Goal: Find specific page/section: Find specific page/section

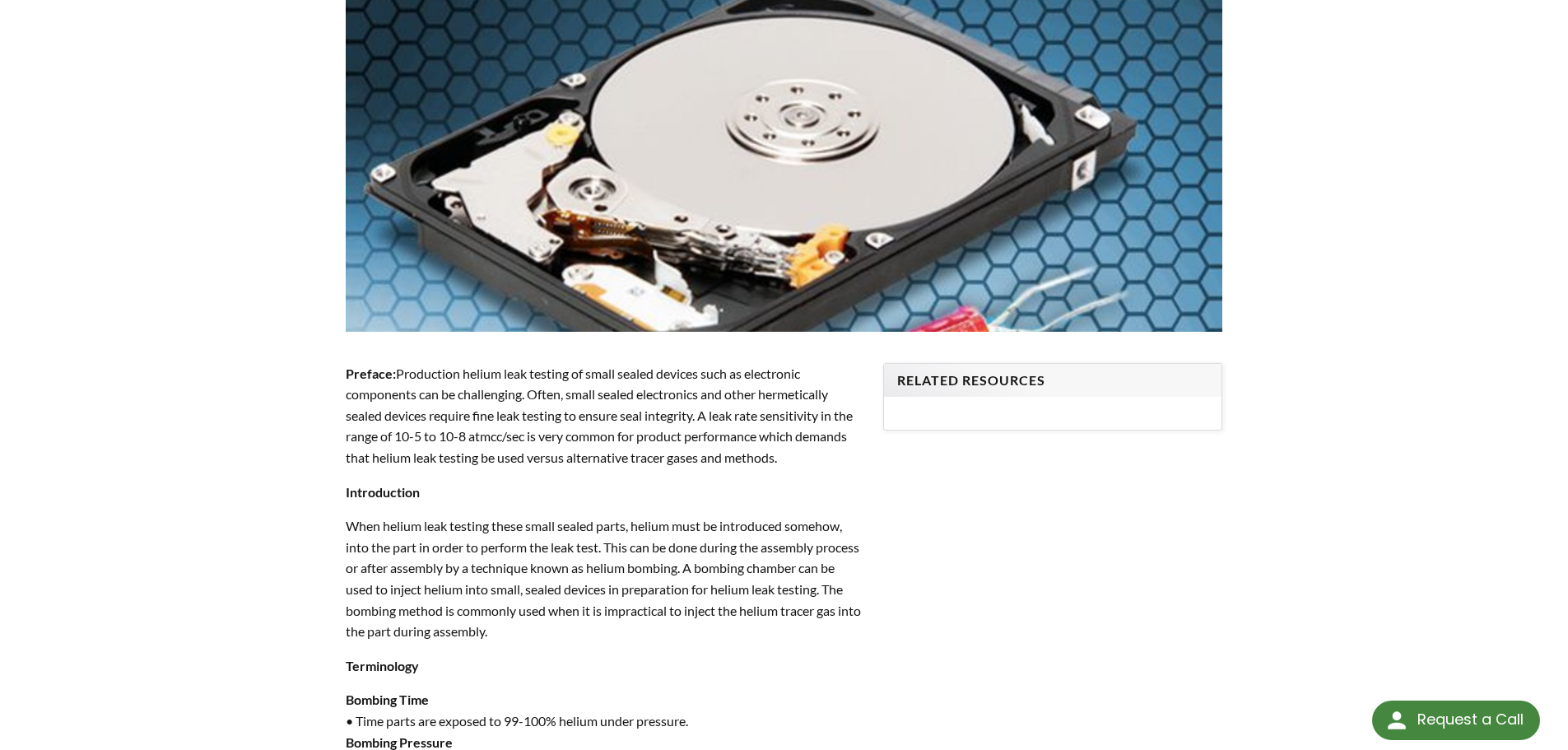
scroll to position [247, 0]
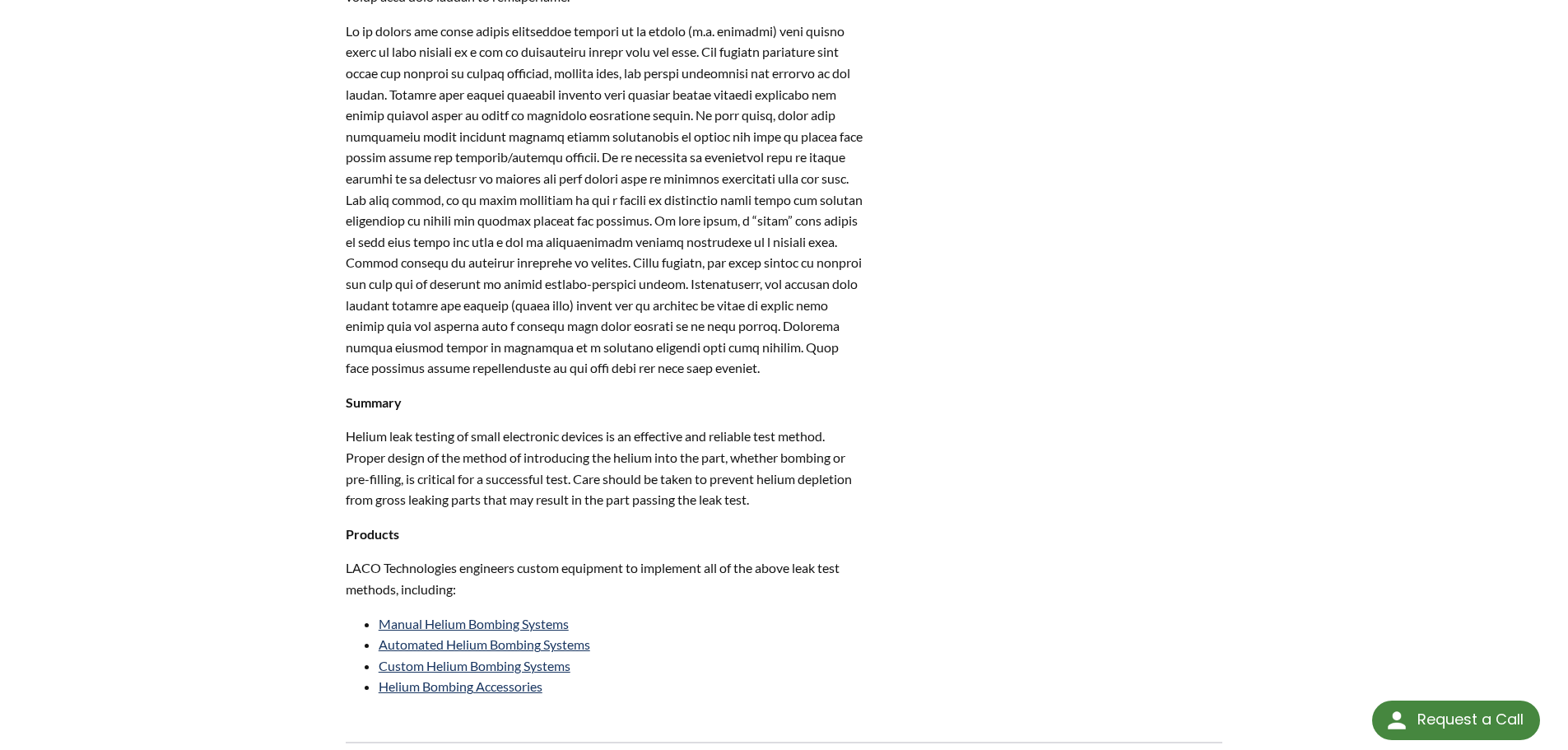
scroll to position [2058, 0]
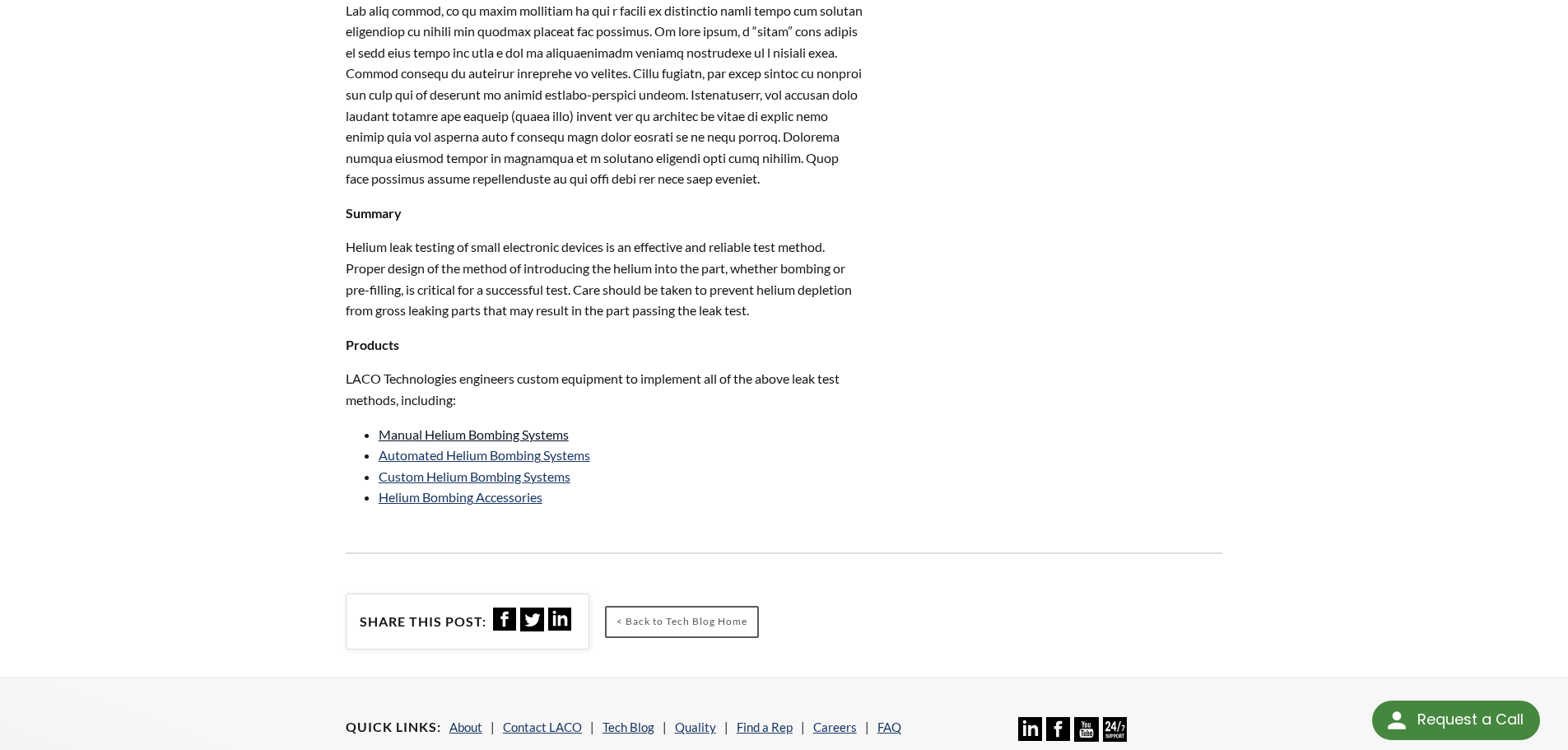
click at [515, 442] on link "Manual Helium Bombing Systems" at bounding box center [473, 434] width 190 height 16
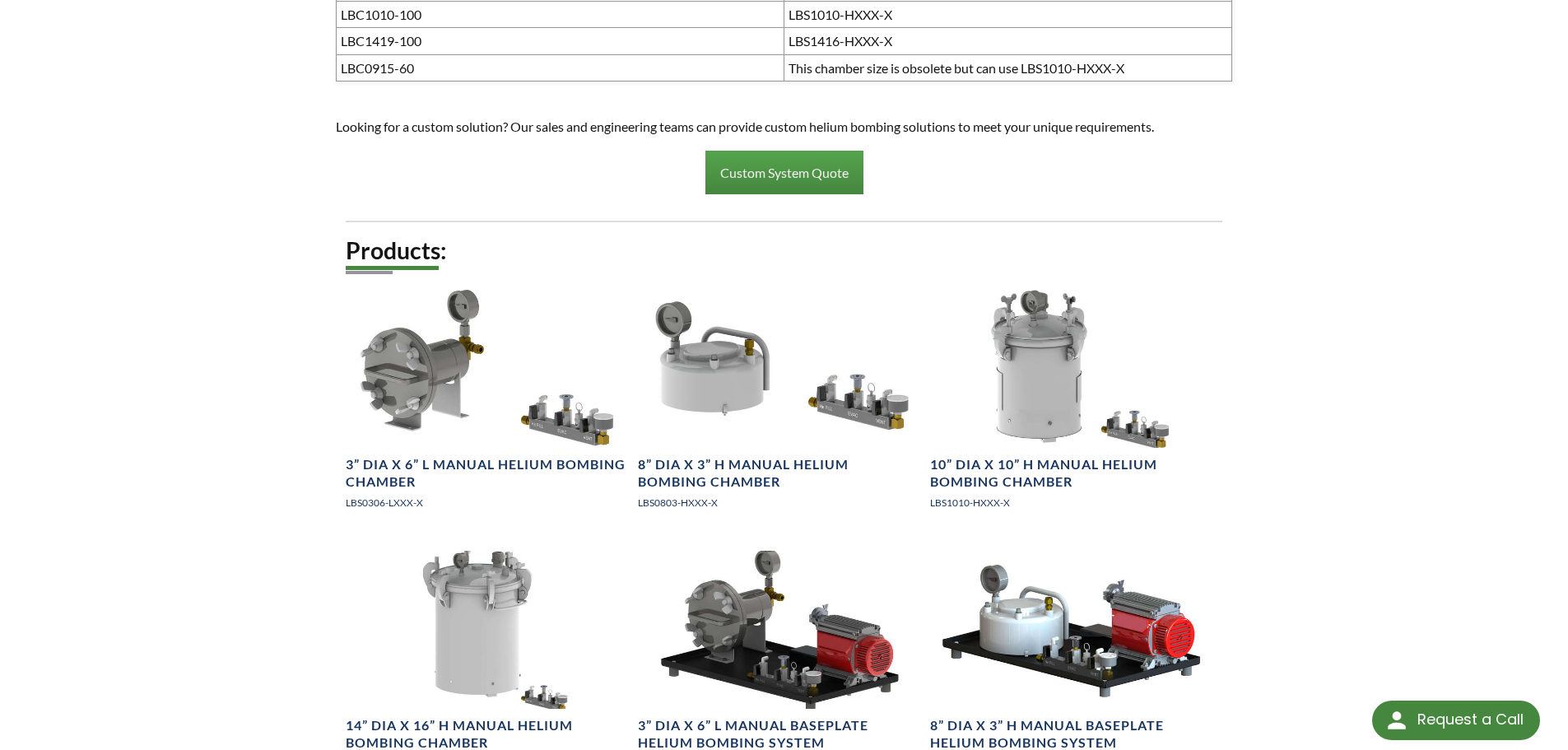
scroll to position [1419, 0]
